Goal: Task Accomplishment & Management: Manage account settings

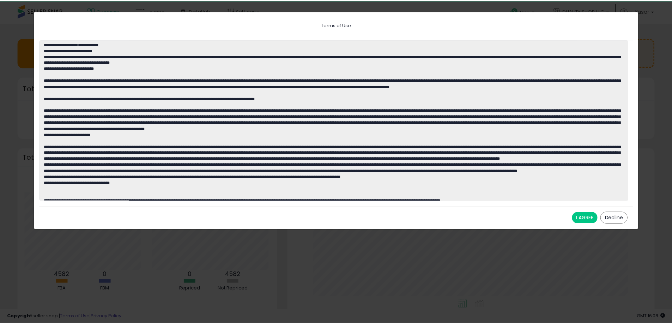
scroll to position [352798, 352578]
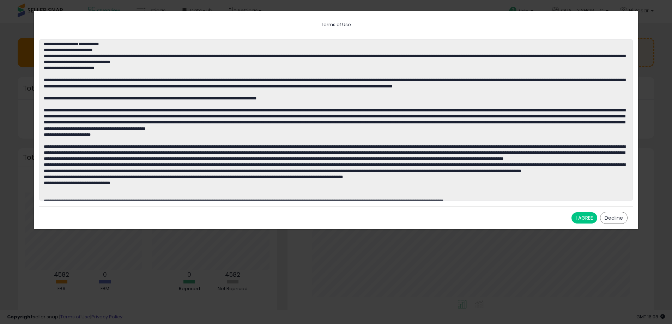
click at [580, 217] on button "I AGREE" at bounding box center [585, 217] width 26 height 11
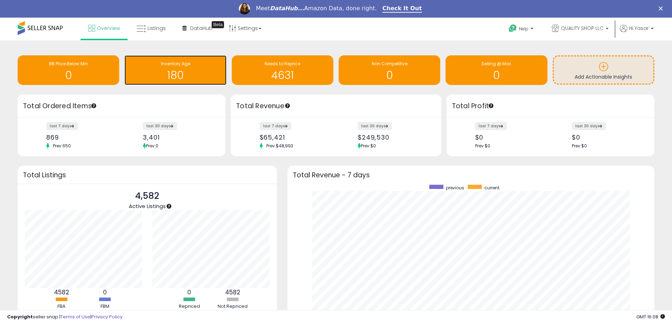
click at [185, 74] on h1 "180" at bounding box center [175, 76] width 95 height 12
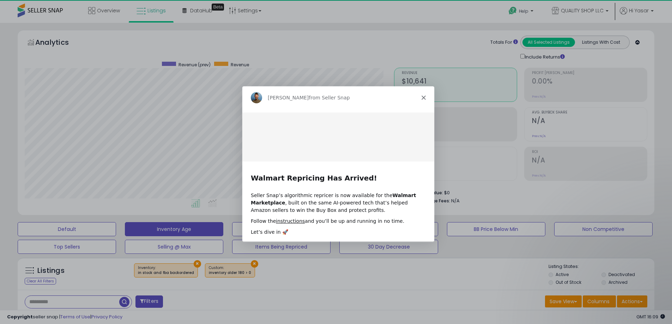
click at [422, 99] on icon "Close" at bounding box center [423, 97] width 4 height 4
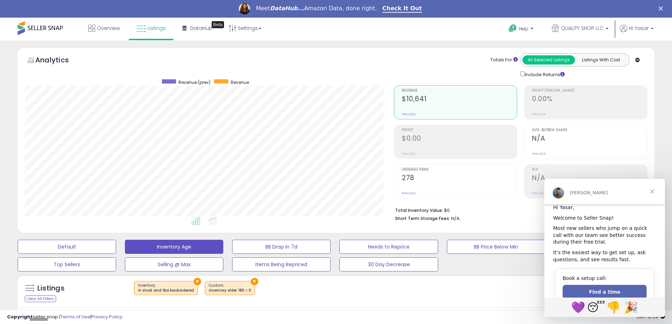
scroll to position [13, 0]
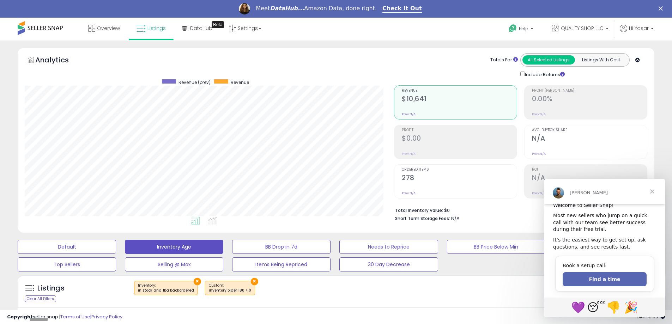
click at [649, 192] on span "Close" at bounding box center [652, 191] width 25 height 25
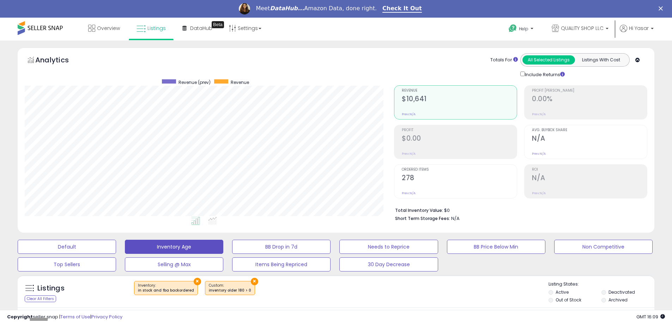
click at [361, 305] on div "Listings Clear All Filters × Inventory ×" at bounding box center [336, 293] width 637 height 24
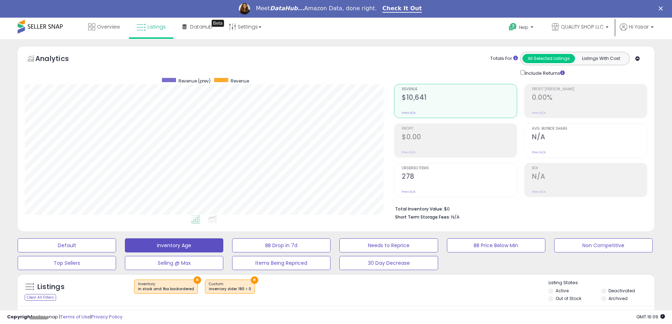
scroll to position [0, 0]
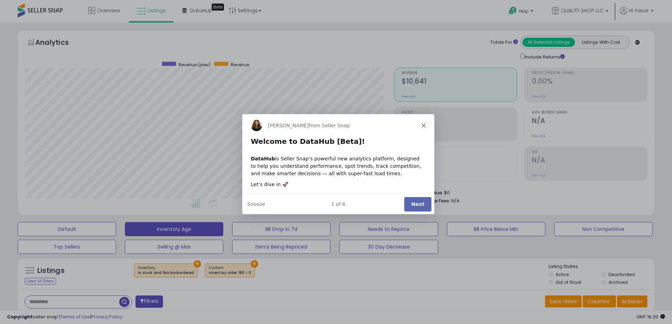
click at [417, 202] on button "Next" at bounding box center [417, 204] width 27 height 14
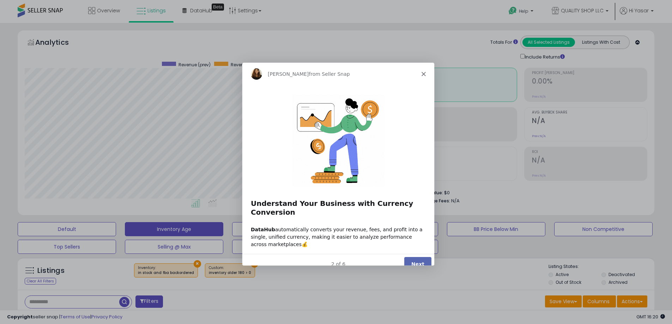
click at [414, 257] on button "Next" at bounding box center [417, 264] width 27 height 14
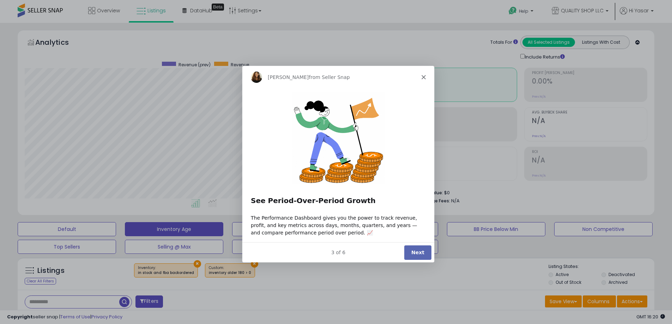
click at [414, 256] on button "Next" at bounding box center [417, 252] width 27 height 14
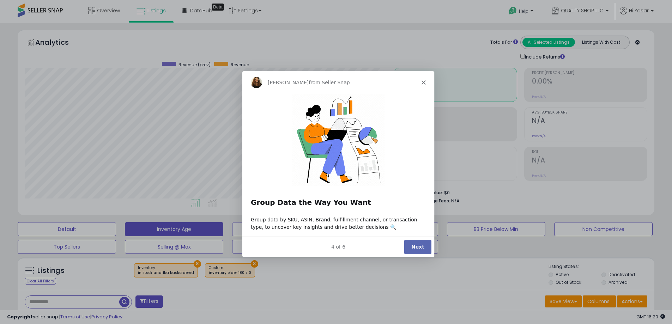
click at [414, 256] on div "4 of 6 Next" at bounding box center [338, 246] width 192 height 20
click at [416, 245] on button "Next" at bounding box center [417, 247] width 27 height 14
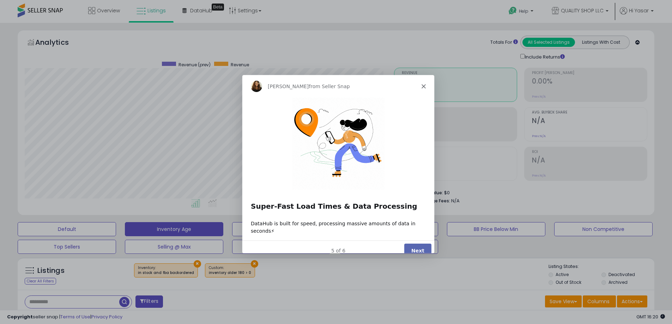
click at [416, 245] on button "Next" at bounding box center [417, 250] width 27 height 14
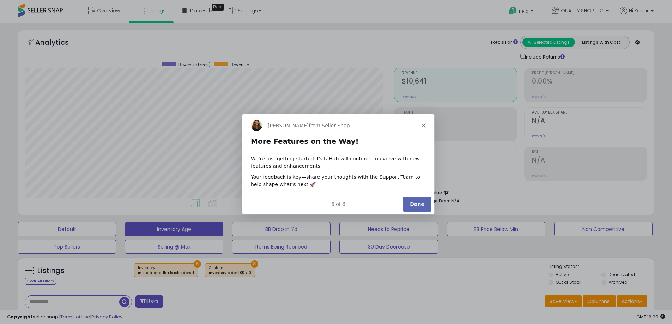
click at [412, 196] on div "6 of 6 Done" at bounding box center [338, 203] width 192 height 20
click at [412, 207] on button "Done" at bounding box center [416, 204] width 29 height 14
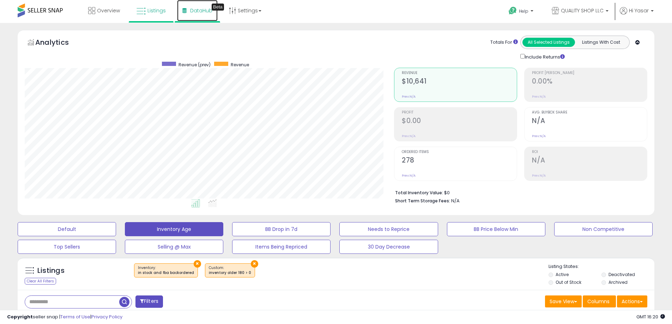
click at [195, 10] on span "DataHub" at bounding box center [201, 10] width 22 height 7
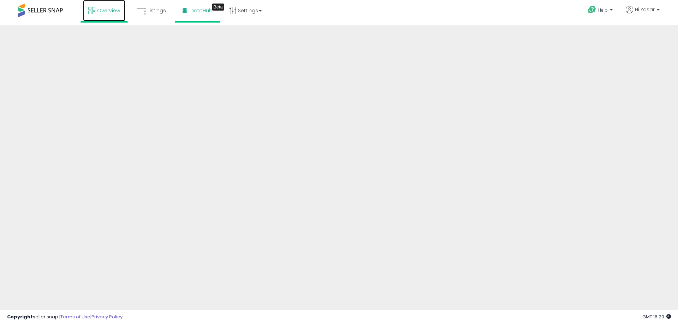
click at [114, 11] on span "Overview" at bounding box center [108, 10] width 23 height 7
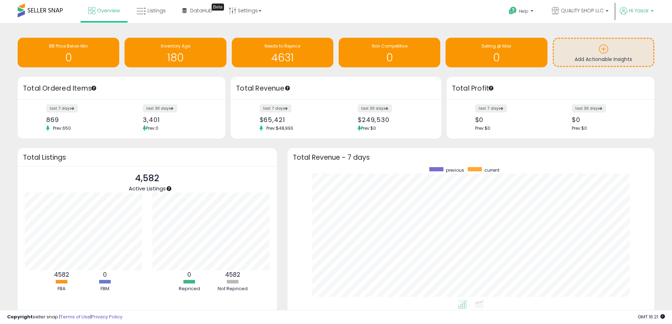
click at [641, 17] on link "Hi Yasar" at bounding box center [637, 15] width 34 height 16
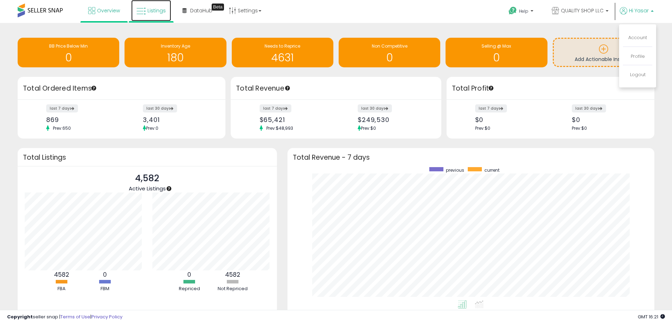
click at [149, 13] on span "Listings" at bounding box center [157, 10] width 18 height 7
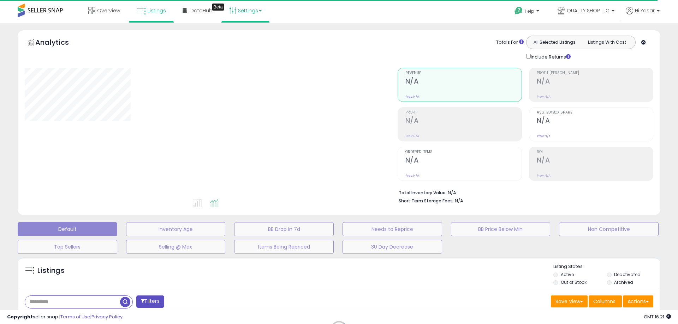
click at [238, 12] on link "Settings" at bounding box center [245, 10] width 43 height 21
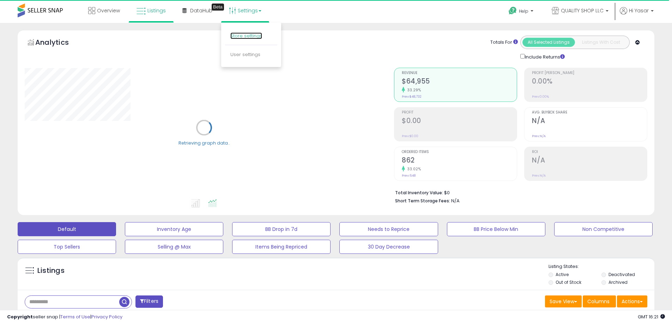
click at [248, 37] on link "Store settings" at bounding box center [246, 35] width 32 height 7
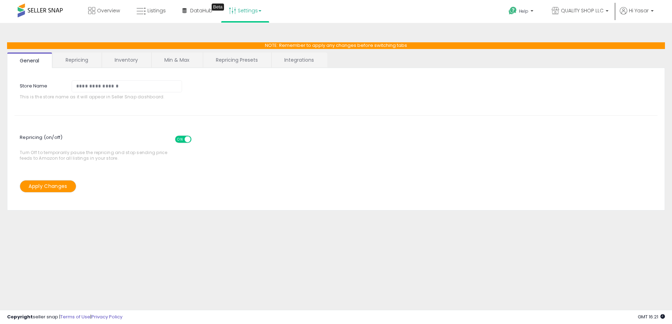
click at [62, 56] on link "Repricing" at bounding box center [77, 60] width 48 height 15
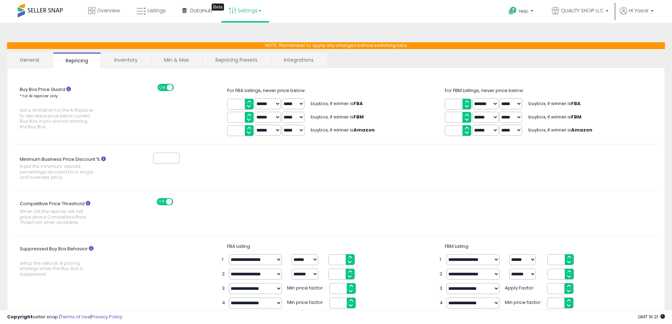
click at [126, 47] on p "NOTE: Remember to apply any changes before switching tabs" at bounding box center [336, 45] width 658 height 7
click at [127, 55] on link "Inventory" at bounding box center [126, 60] width 49 height 15
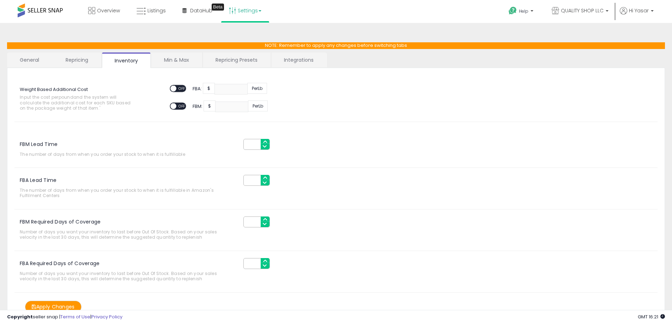
click at [178, 60] on link "Min & Max" at bounding box center [176, 60] width 50 height 15
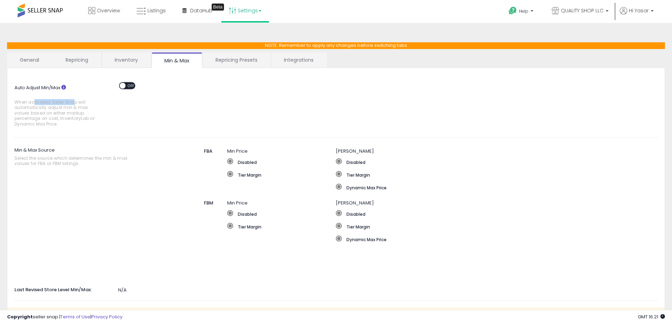
drag, startPoint x: 34, startPoint y: 103, endPoint x: 73, endPoint y: 105, distance: 38.9
click at [73, 105] on span "When activated, Seller Snap will automatically adjust min & max values based on…" at bounding box center [56, 113] width 84 height 27
click at [72, 107] on span "When activated, Seller Snap will automatically adjust min & max values based on…" at bounding box center [56, 113] width 84 height 27
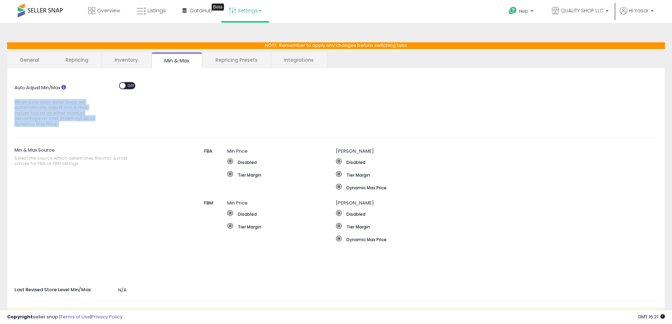
click at [72, 107] on span "When activated, Seller Snap will automatically adjust min & max values based on…" at bounding box center [56, 113] width 84 height 27
click at [68, 117] on span "When activated, Seller Snap will automatically adjust min & max values based on…" at bounding box center [56, 113] width 84 height 27
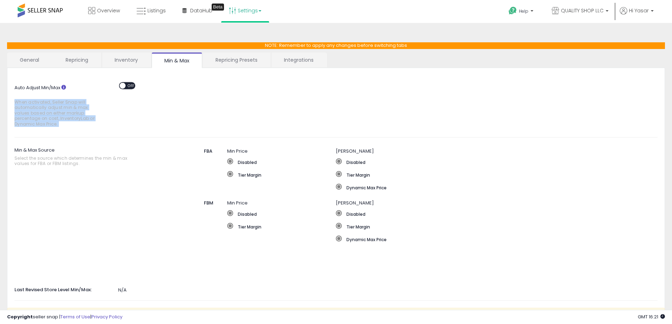
click at [68, 117] on span "When activated, Seller Snap will automatically adjust min & max values based on…" at bounding box center [56, 113] width 84 height 27
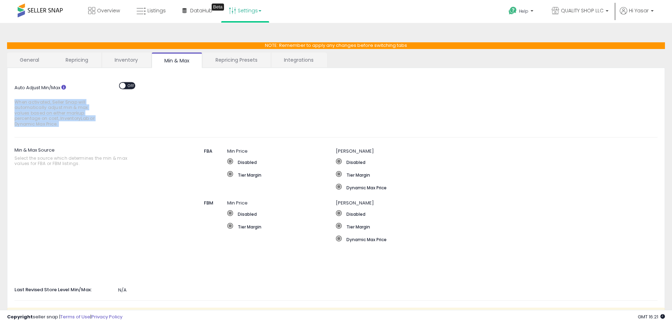
click at [64, 123] on span "When activated, Seller Snap will automatically adjust min & max values based on…" at bounding box center [56, 113] width 84 height 27
click at [224, 66] on link "Repricing Presets" at bounding box center [236, 60] width 67 height 15
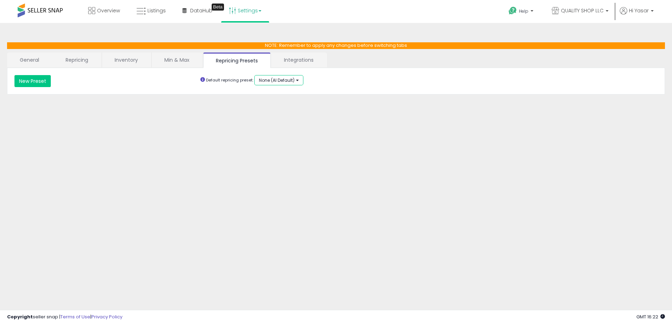
click at [274, 82] on span "None (AI Default)" at bounding box center [277, 80] width 36 height 6
click at [295, 85] on button "None (AI Default)" at bounding box center [278, 80] width 49 height 10
click at [298, 65] on link "Integrations" at bounding box center [298, 60] width 55 height 15
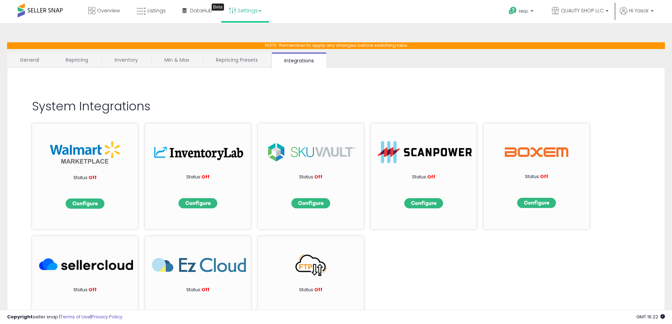
click at [34, 64] on link "General" at bounding box center [29, 60] width 45 height 15
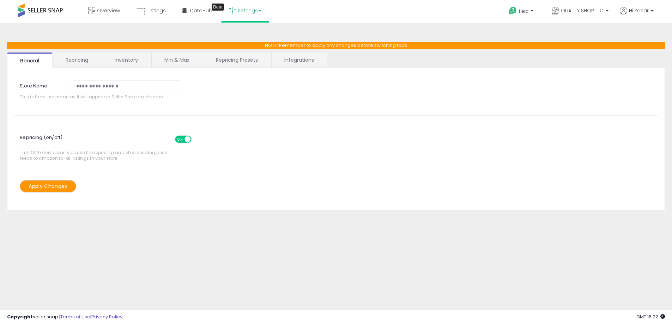
click at [182, 139] on span "ON" at bounding box center [180, 140] width 9 height 6
click at [109, 90] on input "**********" at bounding box center [127, 86] width 110 height 12
click at [91, 65] on link "Repricing" at bounding box center [77, 60] width 48 height 15
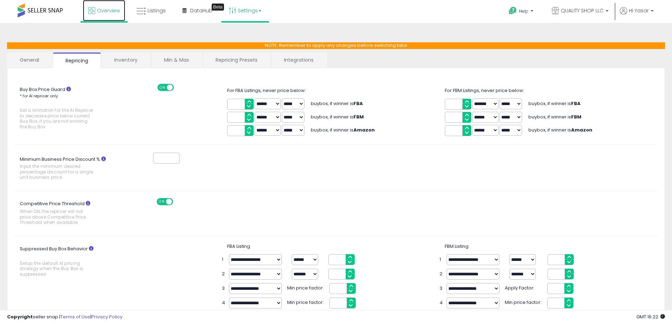
click at [93, 3] on link "Overview" at bounding box center [104, 10] width 42 height 21
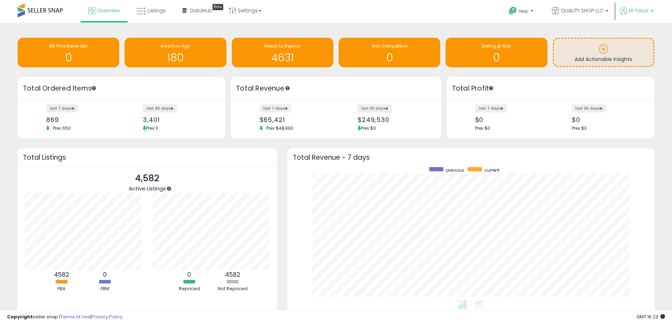
click at [643, 11] on span "Hi Yasar" at bounding box center [639, 10] width 20 height 7
click at [143, 12] on icon at bounding box center [141, 11] width 9 height 9
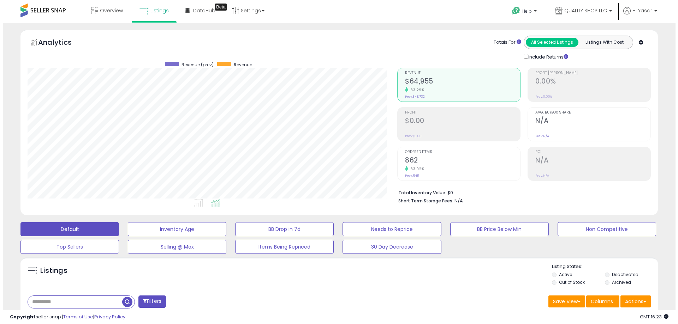
scroll to position [145, 370]
click at [599, 38] on button "Listings With Cost" at bounding box center [601, 42] width 53 height 9
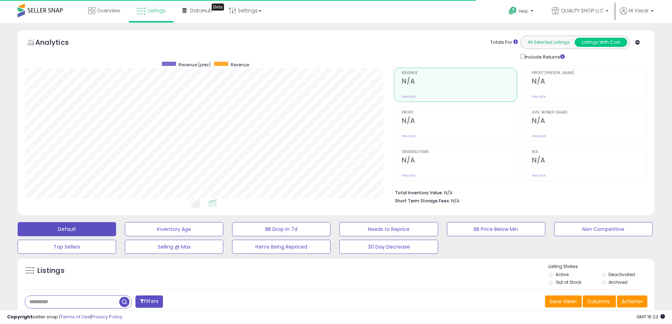
click at [548, 44] on button "All Selected Listings" at bounding box center [549, 42] width 53 height 9
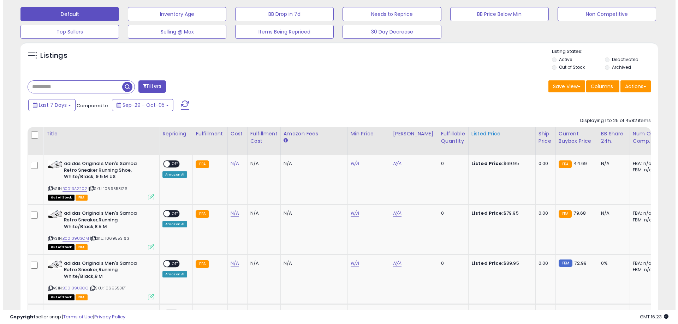
scroll to position [176, 0]
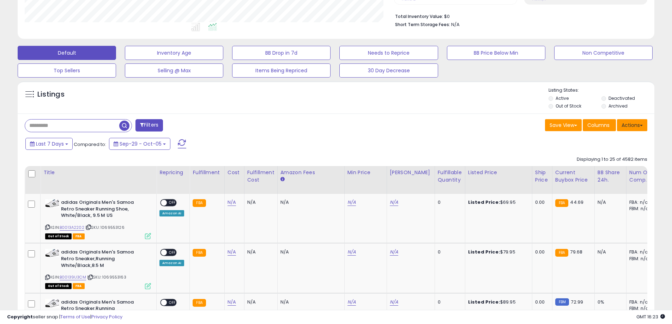
click at [628, 121] on button "Actions" at bounding box center [632, 125] width 30 height 12
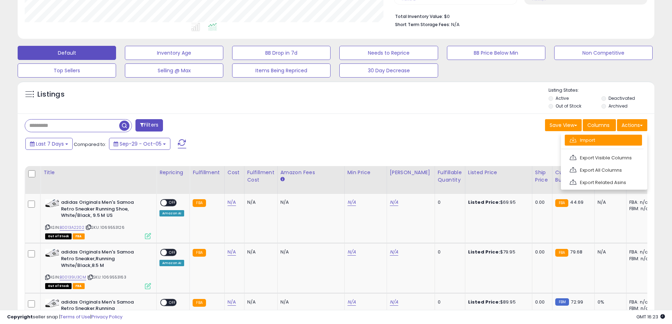
click at [588, 139] on link "Import" at bounding box center [603, 140] width 77 height 11
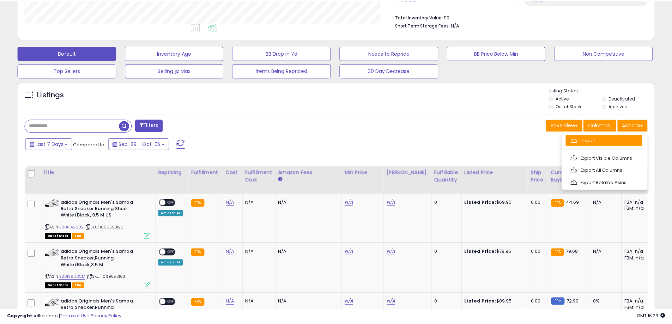
scroll to position [145, 373]
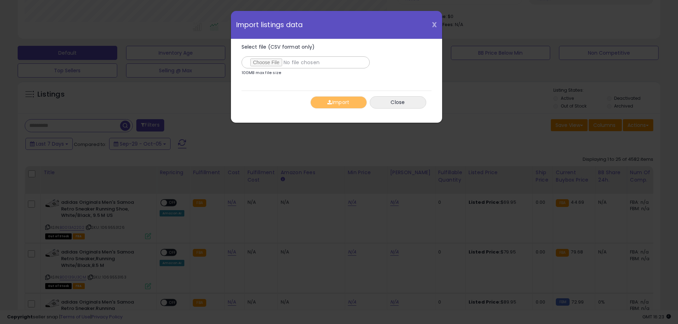
click at [434, 22] on span "X" at bounding box center [434, 25] width 5 height 10
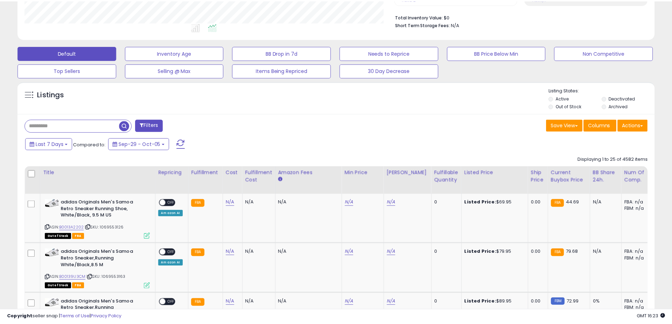
scroll to position [352787, 352562]
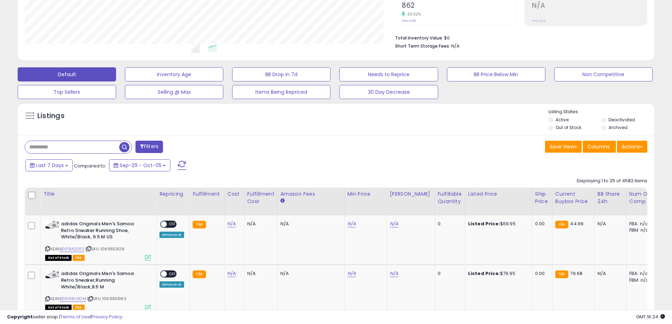
scroll to position [212, 0]
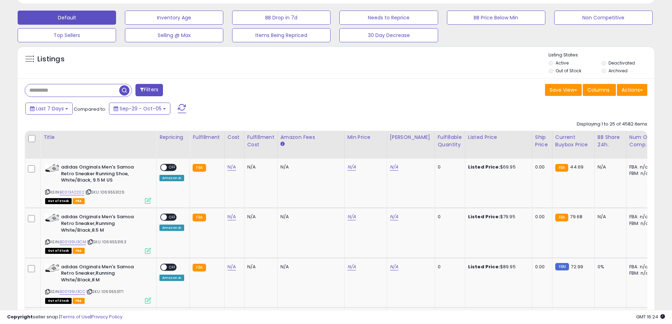
click at [257, 96] on div "Filters" at bounding box center [177, 91] width 317 height 14
click at [92, 242] on icon at bounding box center [90, 242] width 5 height 4
click at [87, 86] on input "text" at bounding box center [72, 90] width 94 height 12
paste input "**********"
type input "**********"
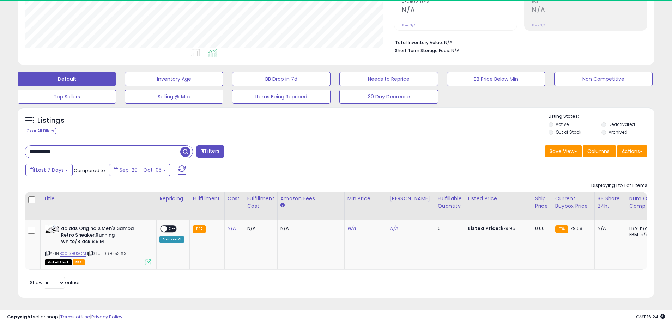
scroll to position [145, 370]
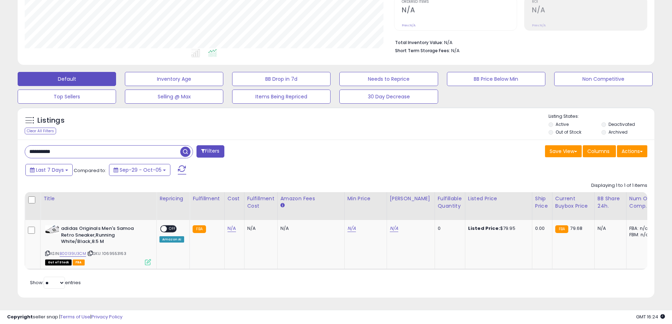
click at [146, 146] on input "**********" at bounding box center [102, 152] width 155 height 12
drag, startPoint x: 120, startPoint y: 143, endPoint x: -33, endPoint y: 151, distance: 153.1
click at [0, 151] on html "Unable to login Retrieving listings data.. has not yet accepted the Terms of Us…" at bounding box center [336, 12] width 672 height 324
click at [336, 123] on div "Listings" at bounding box center [336, 125] width 637 height 24
click at [184, 147] on span "button" at bounding box center [185, 152] width 10 height 10
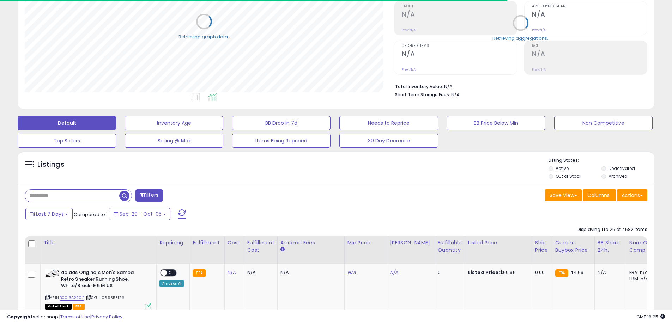
scroll to position [352787, 352562]
click at [632, 194] on button "Actions" at bounding box center [632, 196] width 30 height 12
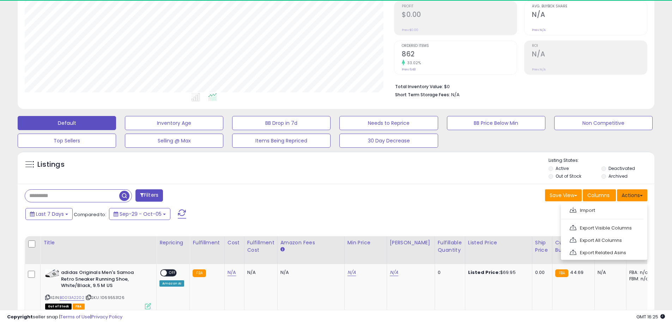
scroll to position [145, 370]
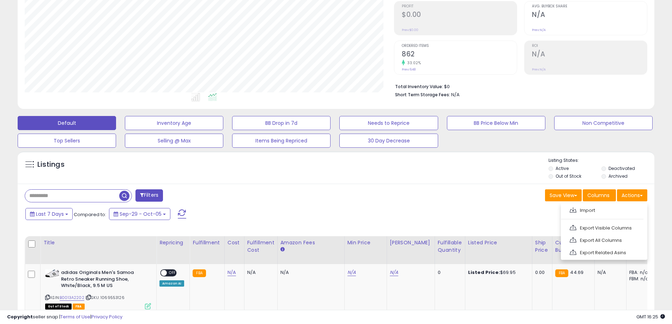
click at [305, 208] on div "Last 7 Days Compared to: Sep-29 - Oct-05" at bounding box center [257, 215] width 467 height 16
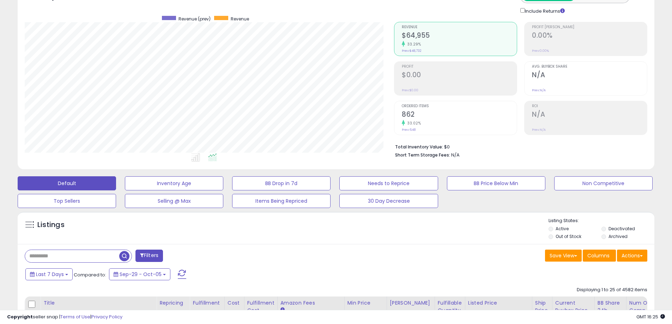
scroll to position [0, 0]
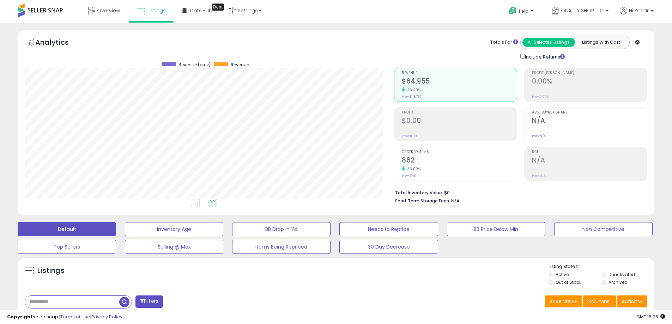
click at [49, 8] on span at bounding box center [40, 11] width 45 height 14
click at [26, 13] on span at bounding box center [40, 11] width 45 height 14
click at [30, 12] on span at bounding box center [40, 11] width 45 height 14
click at [32, 12] on span at bounding box center [40, 11] width 45 height 14
click at [115, 12] on span "Overview" at bounding box center [108, 10] width 23 height 7
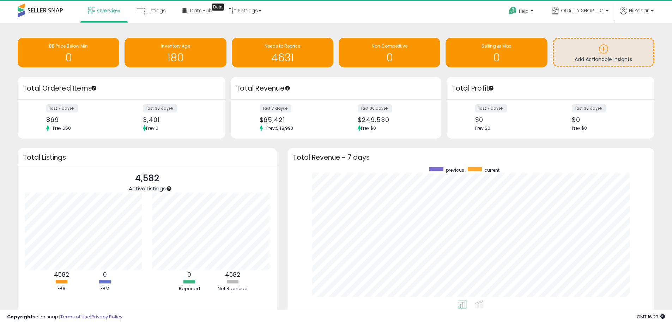
scroll to position [352798, 352578]
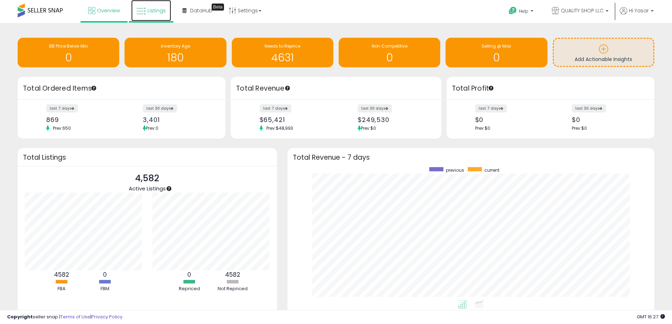
click at [147, 4] on link "Listings" at bounding box center [151, 10] width 40 height 21
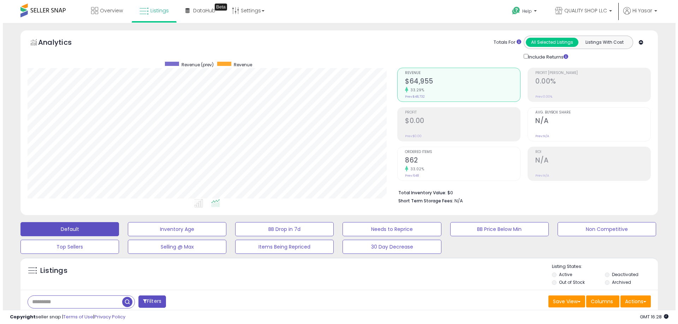
scroll to position [145, 370]
click at [629, 296] on button "Actions" at bounding box center [632, 302] width 30 height 12
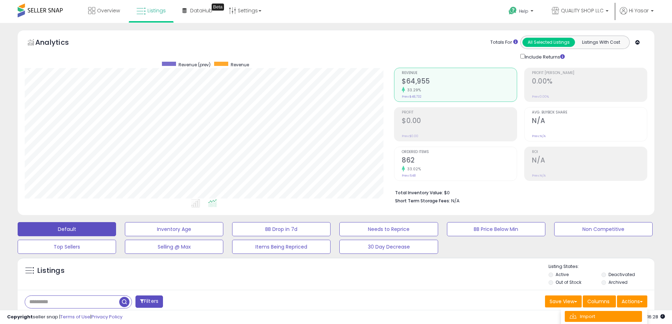
click at [603, 313] on link "Import" at bounding box center [603, 316] width 77 height 11
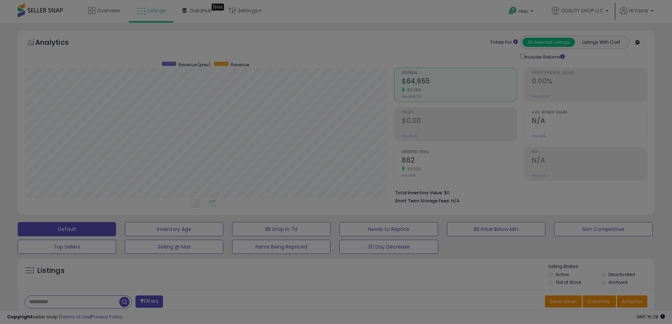
scroll to position [145, 373]
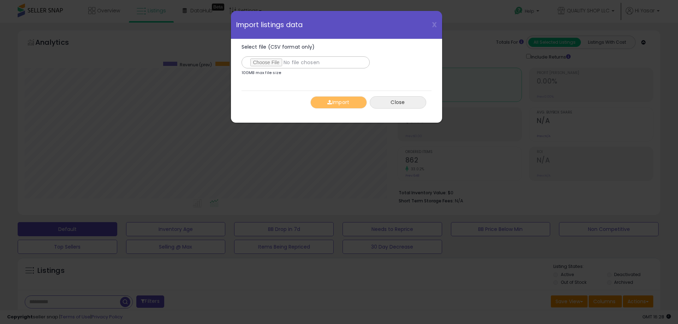
click at [402, 103] on button "Close" at bounding box center [398, 102] width 56 height 12
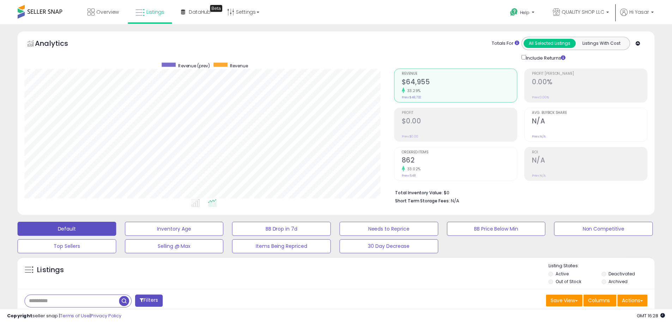
scroll to position [352787, 352562]
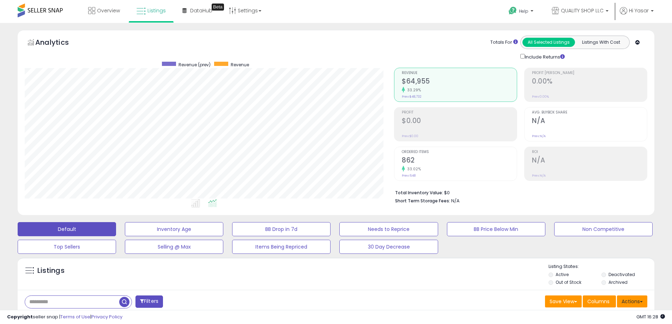
click at [630, 305] on button "Actions" at bounding box center [632, 302] width 30 height 12
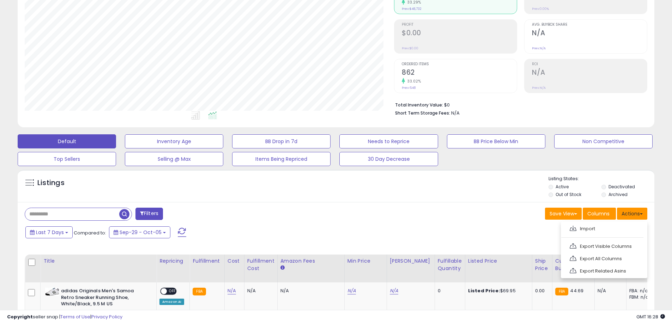
scroll to position [141, 0]
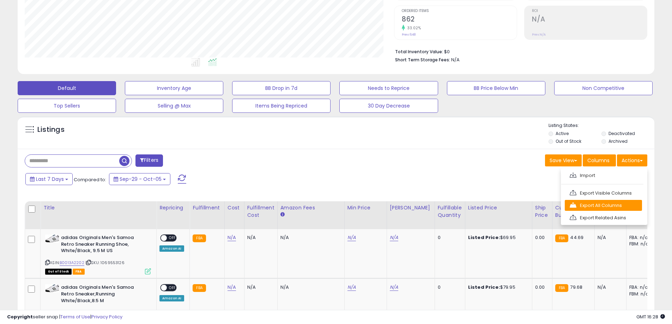
click at [598, 204] on link "Export All Columns" at bounding box center [603, 205] width 77 height 11
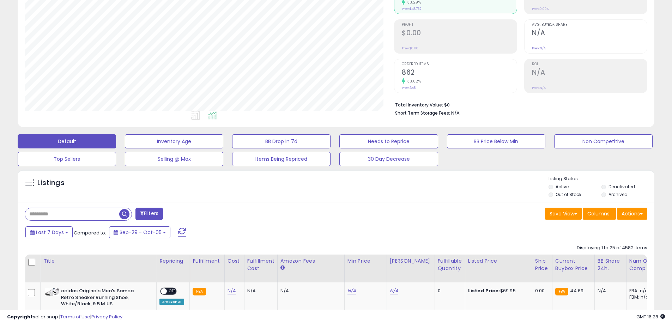
scroll to position [0, 0]
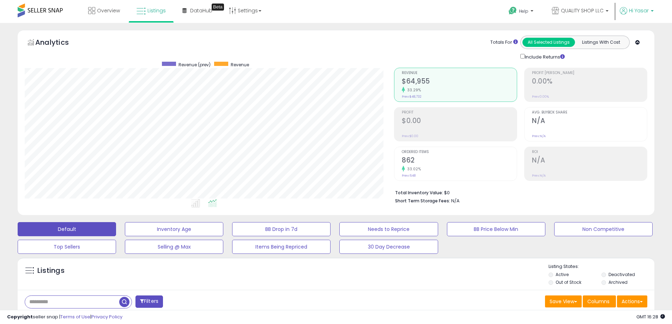
click at [642, 16] on p "Hi Yasar" at bounding box center [637, 11] width 34 height 9
click at [636, 53] on link "Profile" at bounding box center [638, 56] width 14 height 7
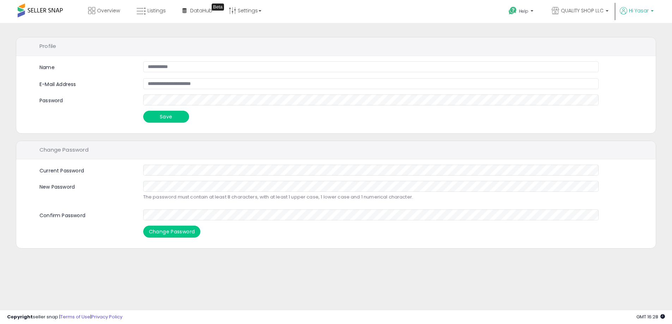
click at [635, 11] on span "Hi Yasar" at bounding box center [639, 10] width 20 height 7
click at [638, 35] on link "Account" at bounding box center [638, 37] width 19 height 7
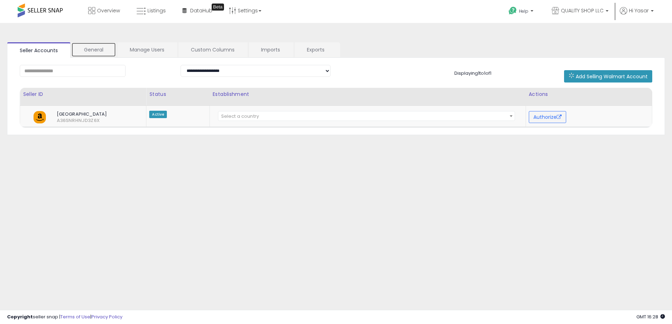
click at [104, 49] on link "General" at bounding box center [93, 49] width 45 height 15
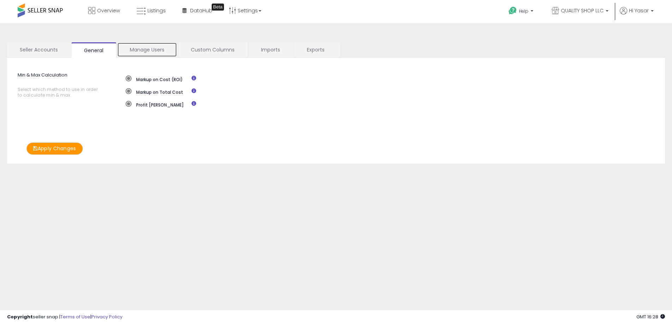
click at [133, 47] on link "Manage Users" at bounding box center [147, 49] width 60 height 15
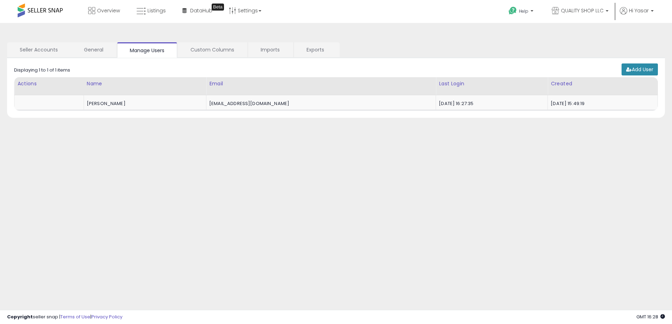
click at [649, 66] on link "Add User" at bounding box center [640, 70] width 36 height 12
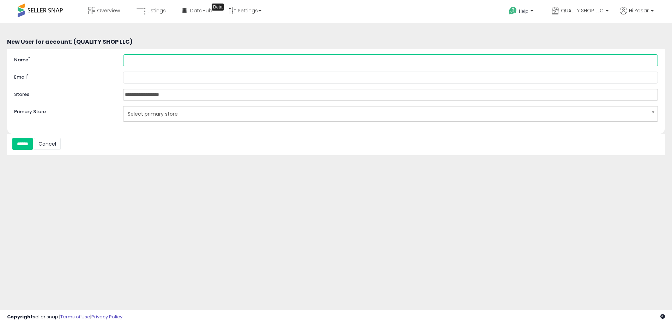
click at [138, 56] on input "Name *" at bounding box center [390, 60] width 535 height 12
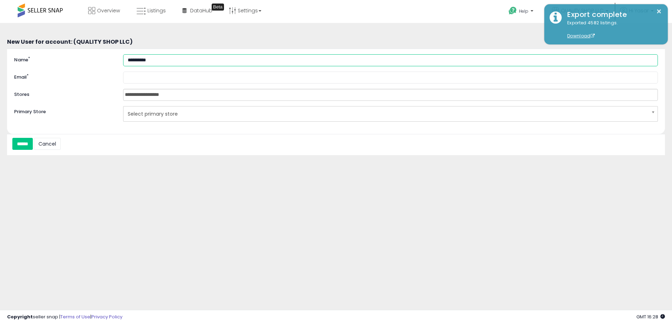
type input "**********"
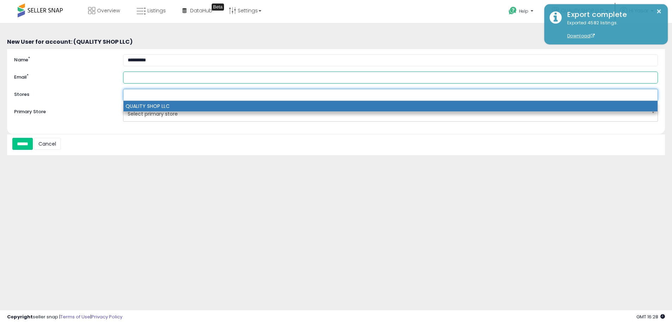
click at [140, 79] on input "Email *" at bounding box center [390, 78] width 535 height 12
type input "**********"
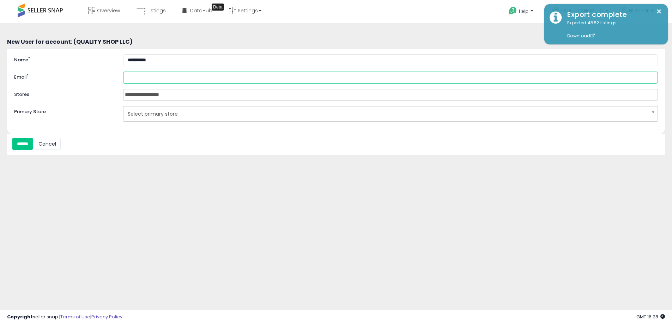
type input "**********"
click at [151, 101] on div "QUALITY SHOP LLC" at bounding box center [390, 95] width 535 height 12
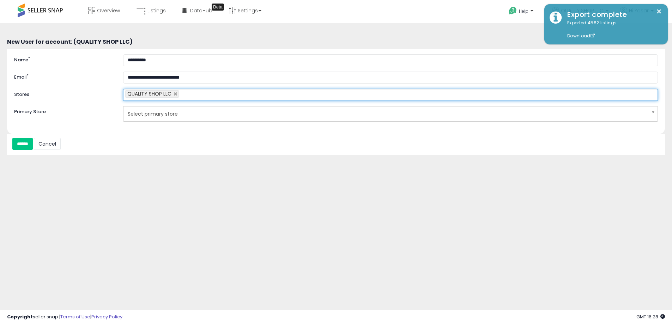
click at [145, 118] on span "Select primary store" at bounding box center [386, 114] width 517 height 12
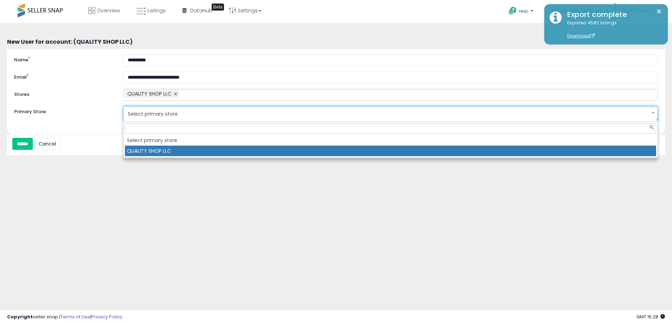
click at [151, 149] on li "QUALITY SHOP LLC" at bounding box center [391, 151] width 532 height 11
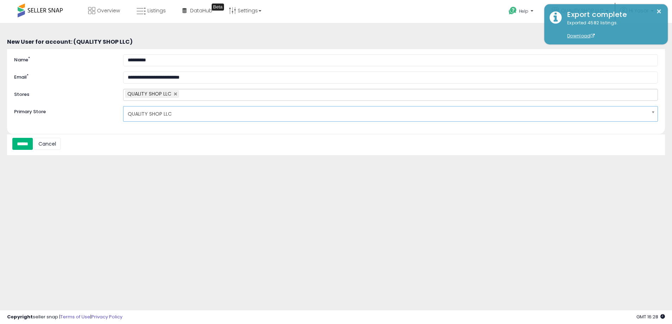
click at [25, 139] on input "******" at bounding box center [22, 144] width 20 height 12
